Goal: Task Accomplishment & Management: Use online tool/utility

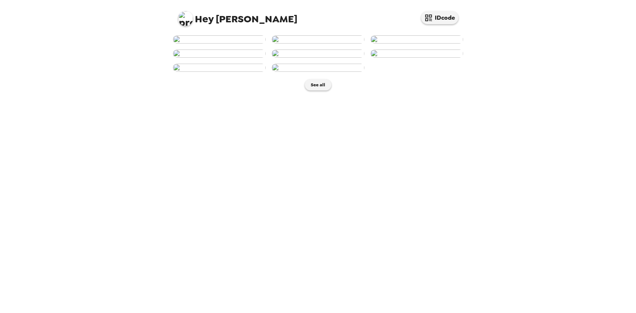
scroll to position [50, 0]
click at [429, 58] on img at bounding box center [416, 54] width 93 height 8
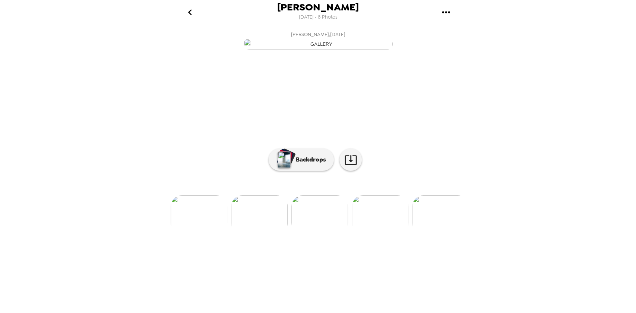
scroll to position [9, 0]
click at [210, 234] on img at bounding box center [199, 215] width 57 height 39
click at [445, 13] on icon "gallery menu" at bounding box center [446, 12] width 12 height 12
click at [559, 96] on div at bounding box center [318, 156] width 636 height 313
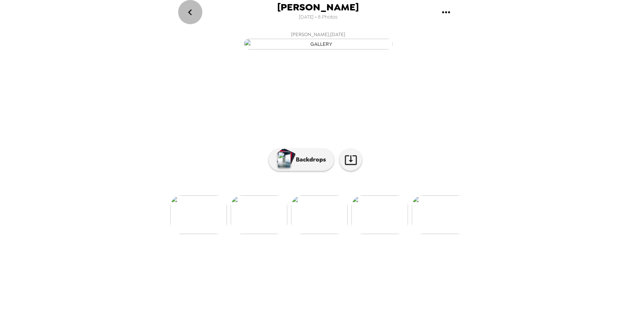
click at [194, 14] on icon "go back" at bounding box center [190, 12] width 12 height 12
